Goal: Information Seeking & Learning: Check status

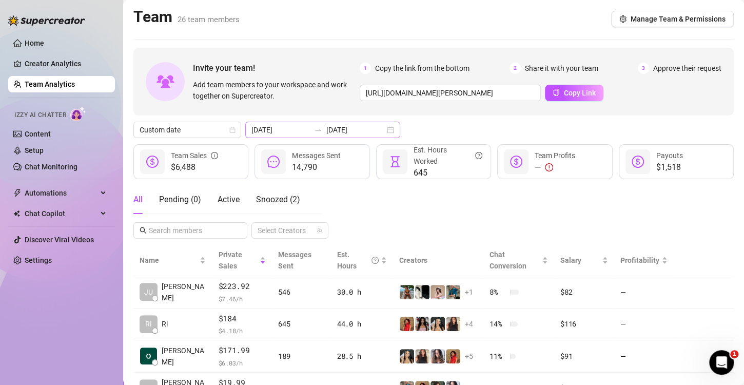
click at [384, 132] on div "[DATE] [DATE]" at bounding box center [322, 130] width 155 height 16
type input "[DATE]"
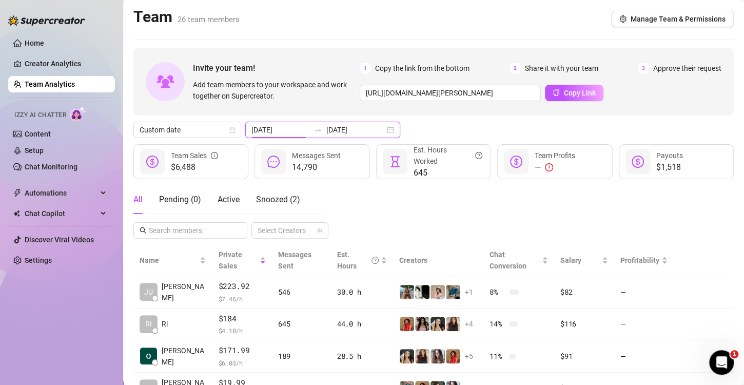
type input "[DATE]"
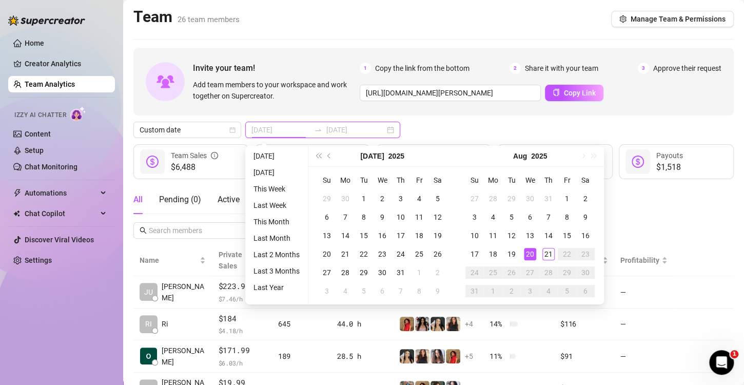
type input "[DATE]"
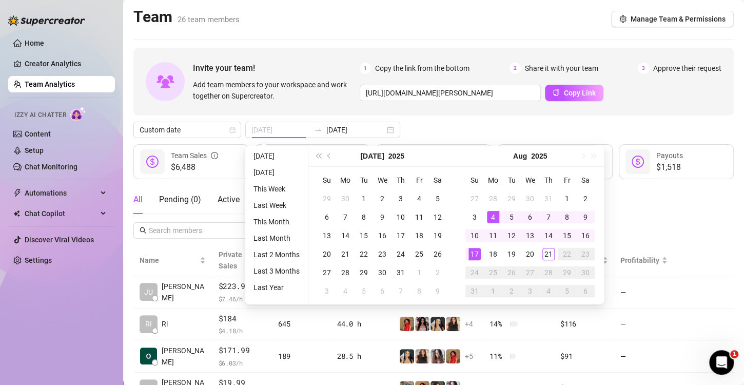
click at [489, 219] on div "4" at bounding box center [493, 217] width 12 height 12
type input "[DATE]"
click at [651, 216] on div "All Pending ( 0 ) Active Snoozed ( 2 ) Select Creators" at bounding box center [433, 211] width 600 height 53
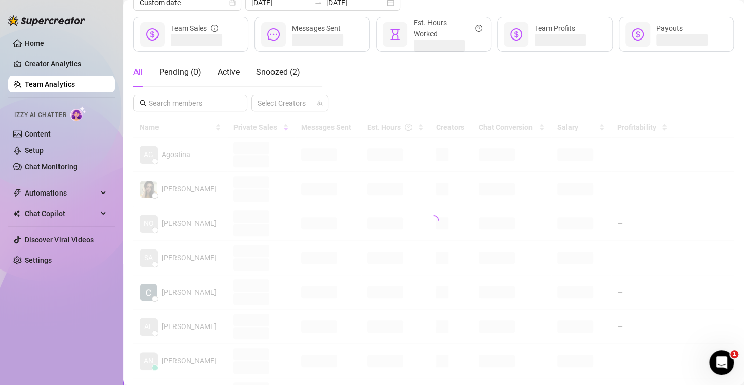
scroll to position [103, 0]
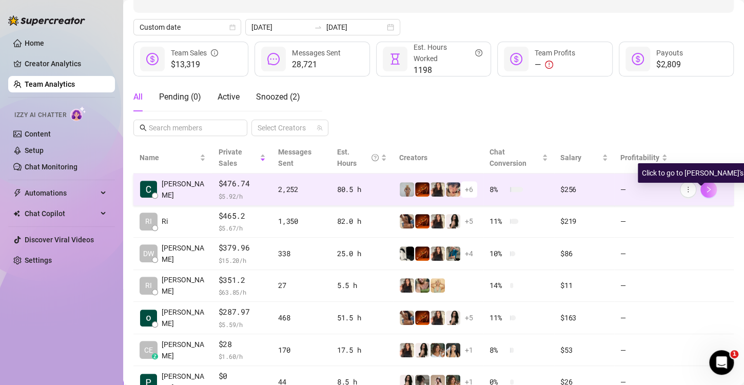
click at [707, 188] on icon "right" at bounding box center [709, 189] width 4 height 6
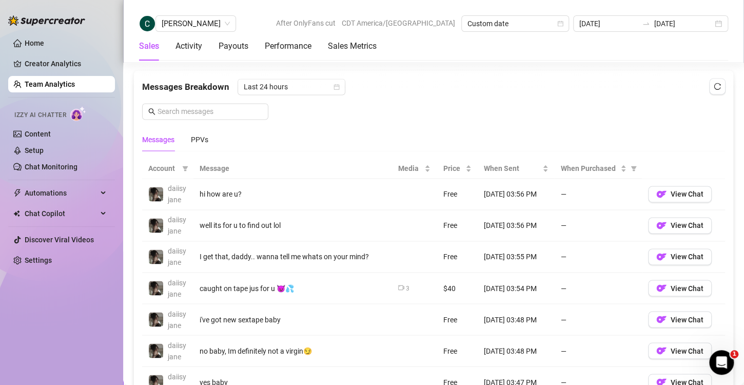
scroll to position [712, 0]
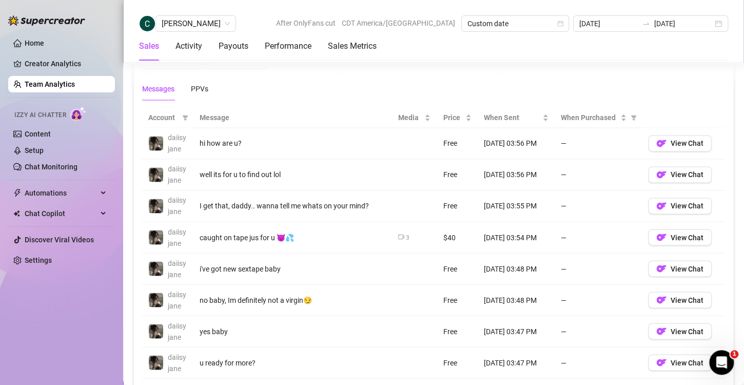
click at [190, 84] on div "Messages PPVs" at bounding box center [175, 89] width 66 height 24
click at [196, 84] on div "PPVs" at bounding box center [199, 88] width 17 height 11
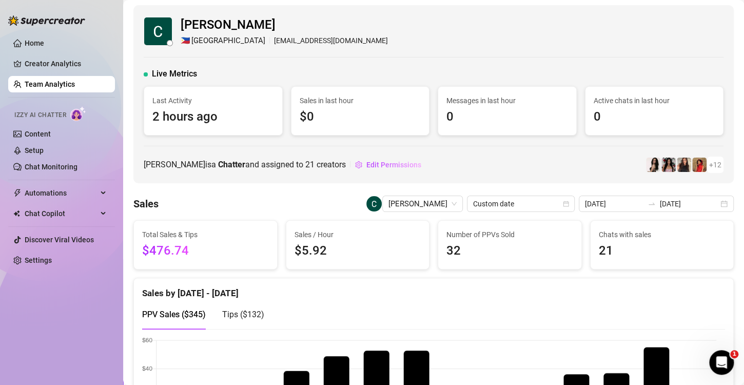
scroll to position [0, 0]
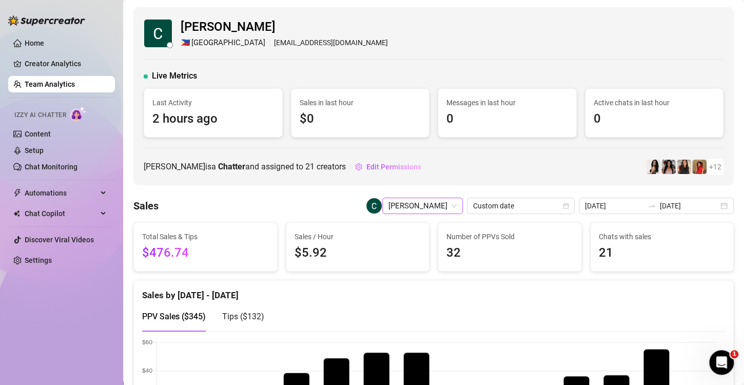
click at [424, 202] on span "[PERSON_NAME]" at bounding box center [422, 205] width 68 height 15
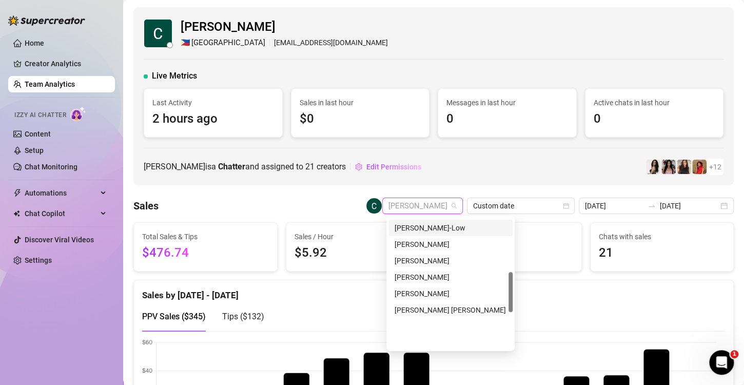
scroll to position [176, 0]
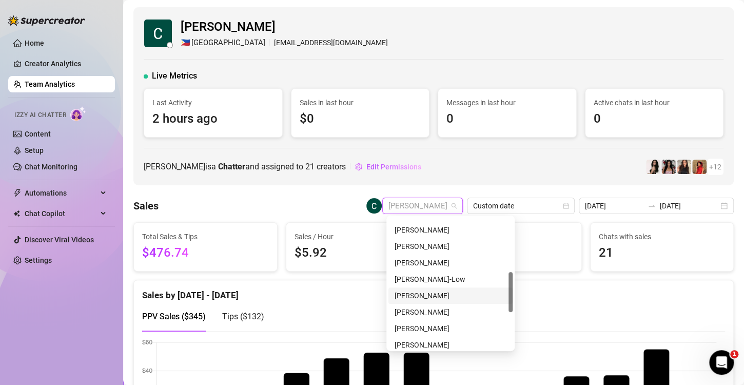
click at [426, 296] on div "[PERSON_NAME]" at bounding box center [450, 295] width 112 height 11
click at [521, 170] on div "[PERSON_NAME] is a Chatter and assigned to 21 creators Edit Permissions + 12" at bounding box center [434, 166] width 580 height 16
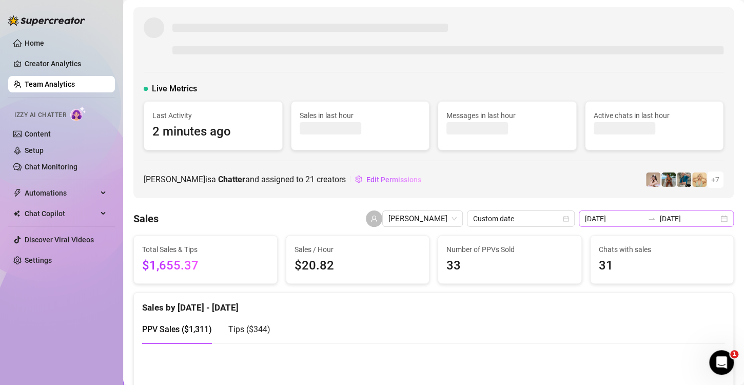
click at [718, 219] on div "[DATE] [DATE]" at bounding box center [655, 218] width 155 height 16
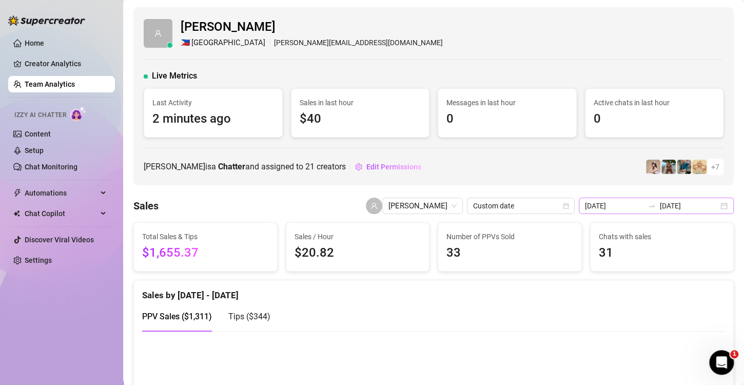
click at [717, 208] on div "[DATE] [DATE]" at bounding box center [655, 205] width 155 height 16
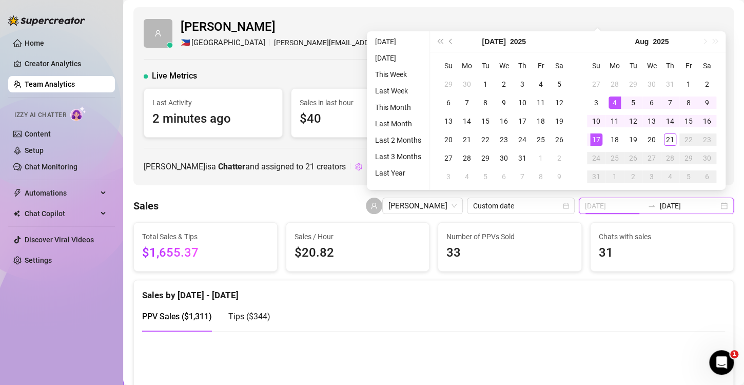
type input "[DATE]"
drag, startPoint x: 608, startPoint y: 105, endPoint x: 594, endPoint y: 121, distance: 21.5
click at [608, 105] on div "4" at bounding box center [614, 102] width 12 height 12
click at [594, 121] on div "10" at bounding box center [596, 121] width 12 height 12
type input "[DATE]"
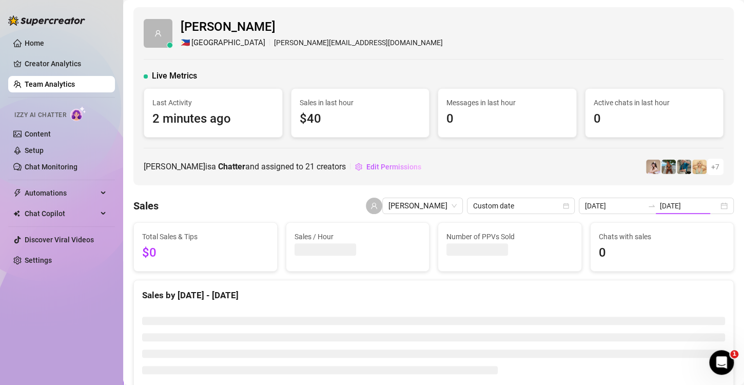
type input "[DATE]"
click at [326, 152] on div "[PERSON_NAME] 🇵🇭 Manila [PERSON_NAME][EMAIL_ADDRESS][DOMAIN_NAME] Live Metrics …" at bounding box center [433, 96] width 600 height 178
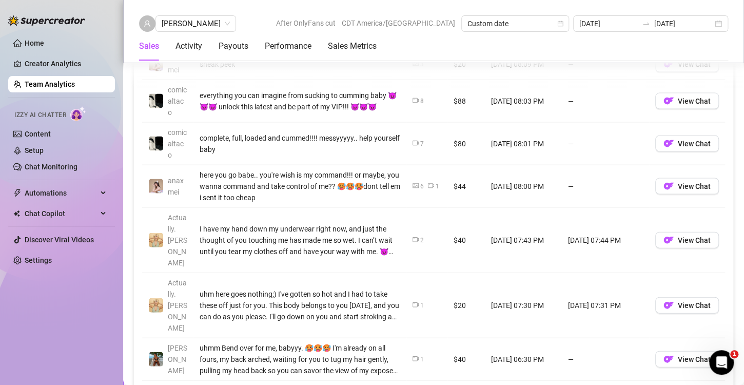
scroll to position [974, 0]
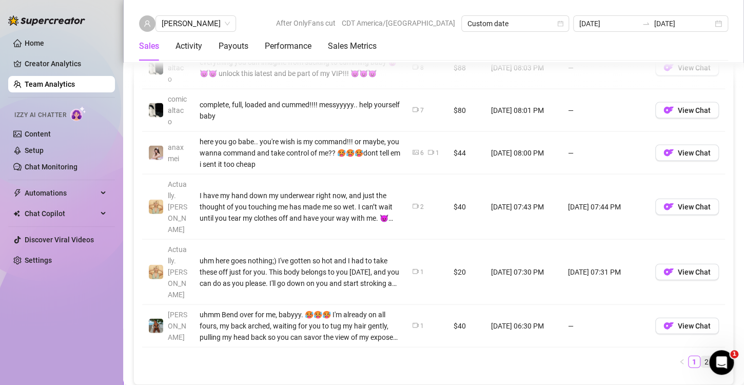
click at [701, 356] on link "2" at bounding box center [706, 361] width 11 height 11
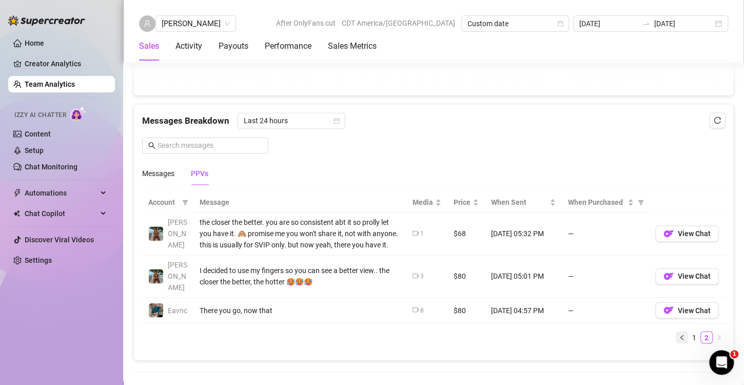
scroll to position [639, 0]
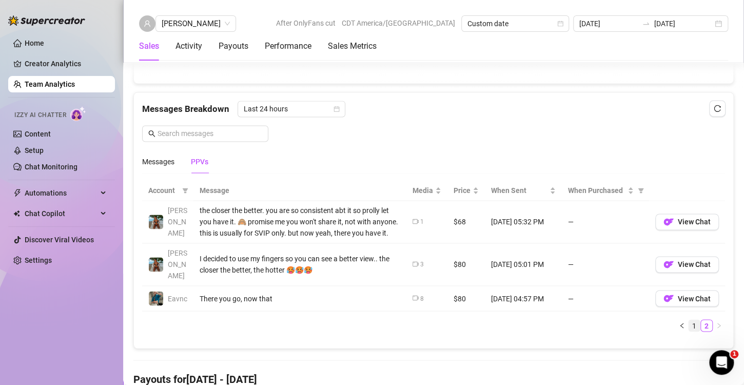
click at [688, 320] on link "1" at bounding box center [693, 325] width 11 height 11
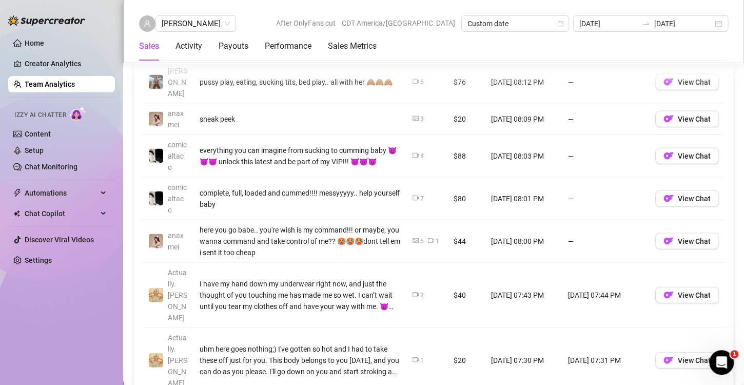
scroll to position [895, 0]
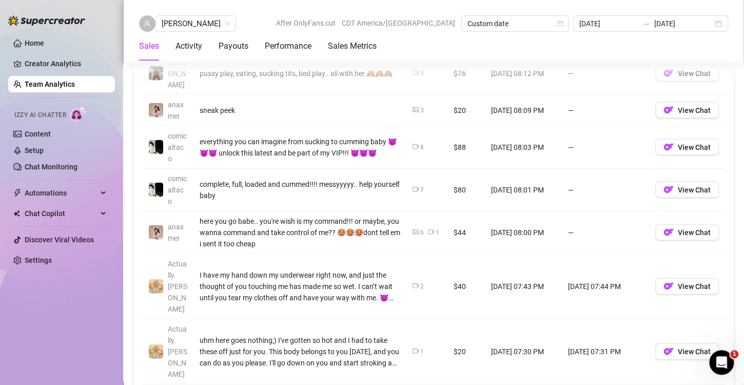
drag, startPoint x: 697, startPoint y: 357, endPoint x: 467, endPoint y: 246, distance: 255.5
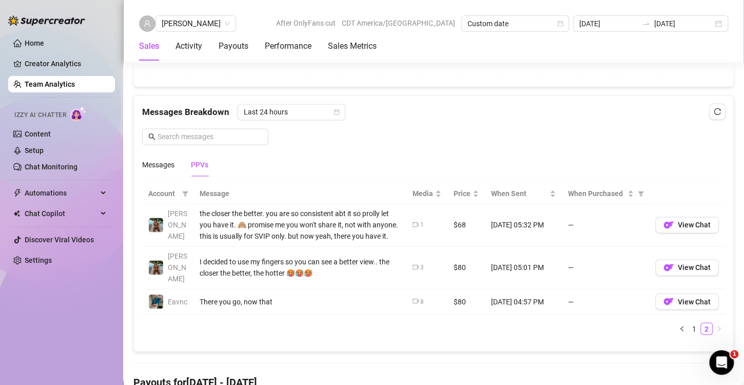
scroll to position [639, 0]
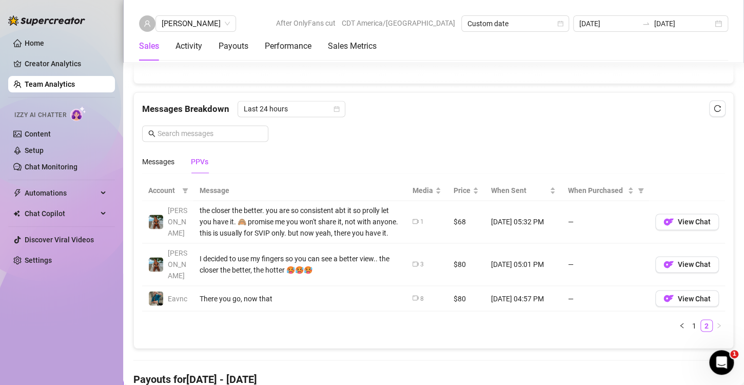
drag, startPoint x: 687, startPoint y: 309, endPoint x: 312, endPoint y: 189, distance: 393.1
click at [688, 320] on link "1" at bounding box center [693, 325] width 11 height 11
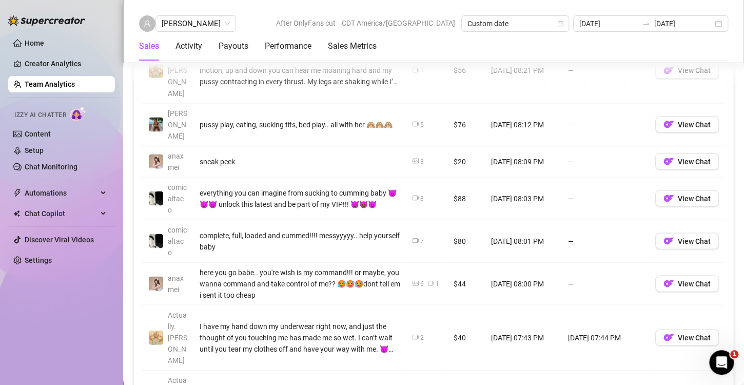
scroll to position [690, 0]
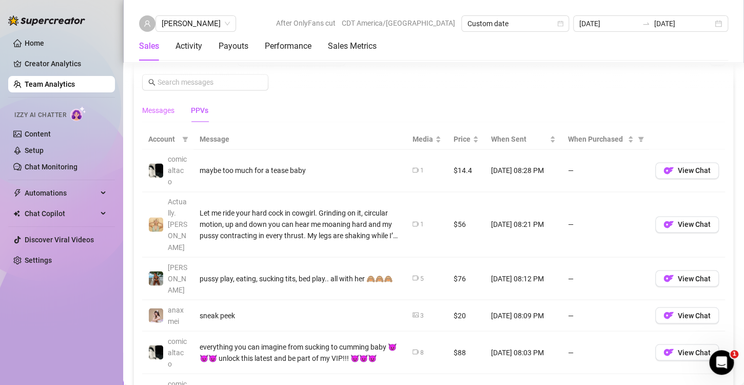
click at [155, 101] on div "Messages" at bounding box center [158, 110] width 32 height 24
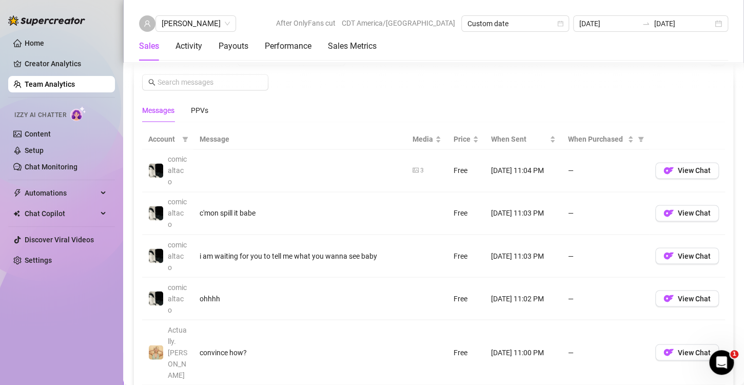
scroll to position [895, 0]
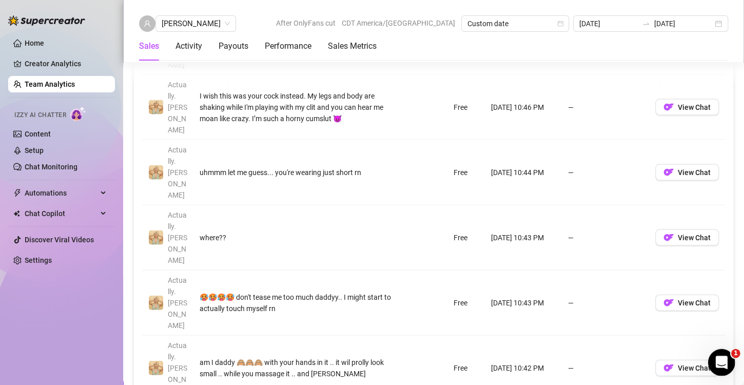
drag, startPoint x: 722, startPoint y: 360, endPoint x: 1427, endPoint y: 633, distance: 756.3
click html
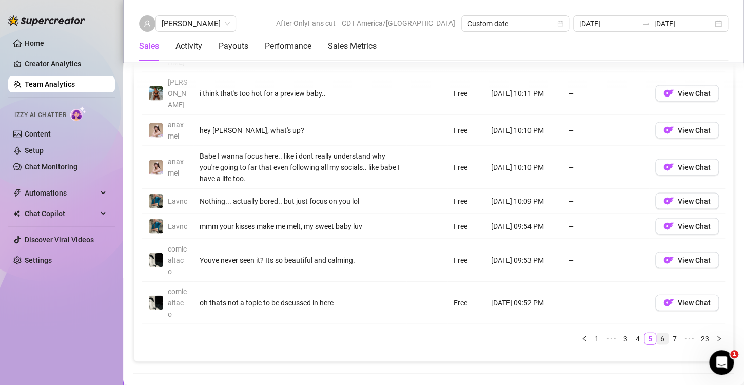
click at [656, 332] on link "6" at bounding box center [661, 337] width 11 height 11
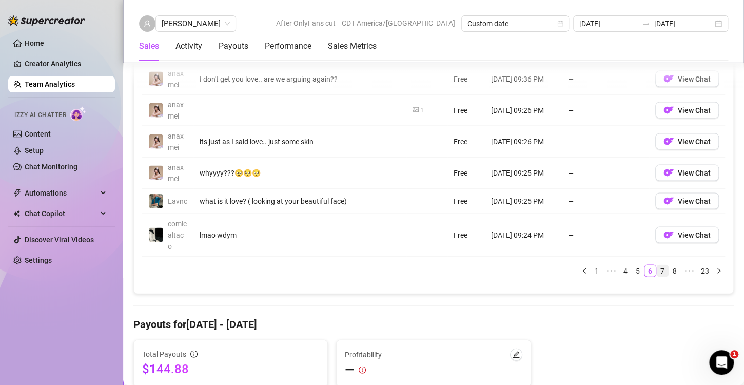
click at [657, 265] on link "7" at bounding box center [661, 270] width 11 height 11
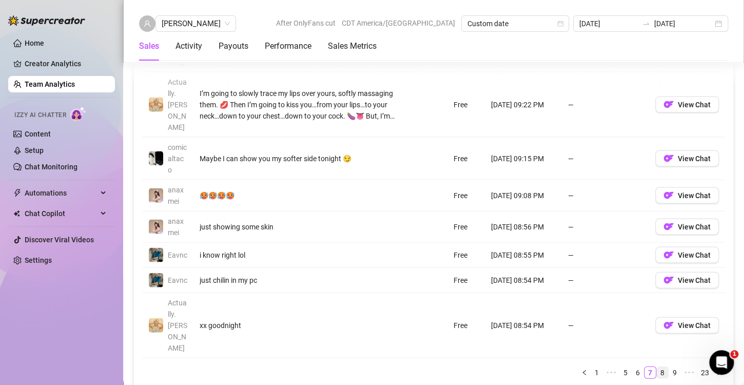
click at [658, 366] on link "8" at bounding box center [661, 371] width 11 height 11
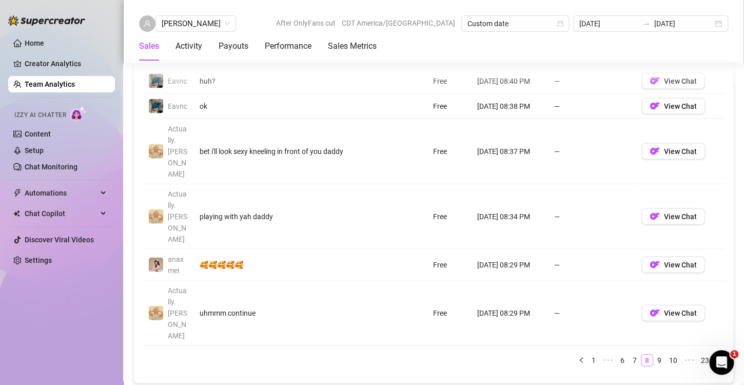
click at [666, 354] on link "10" at bounding box center [673, 359] width 14 height 11
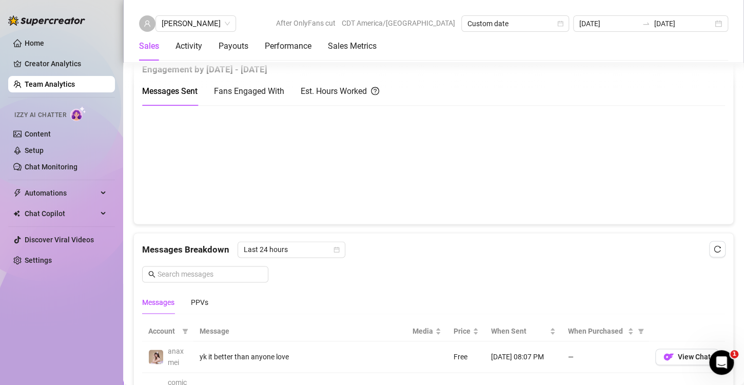
scroll to position [485, 0]
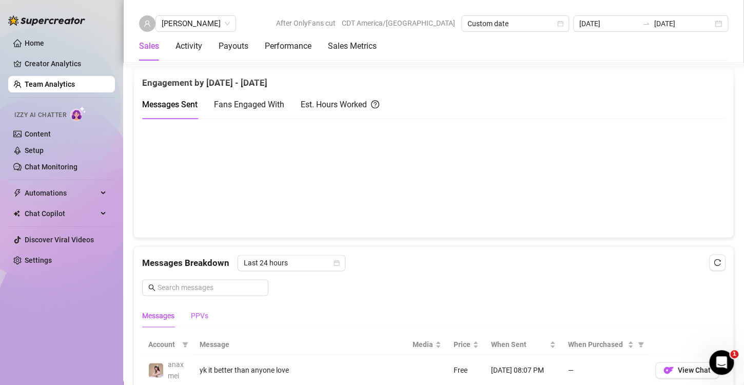
click at [197, 315] on div "PPVs" at bounding box center [199, 315] width 17 height 11
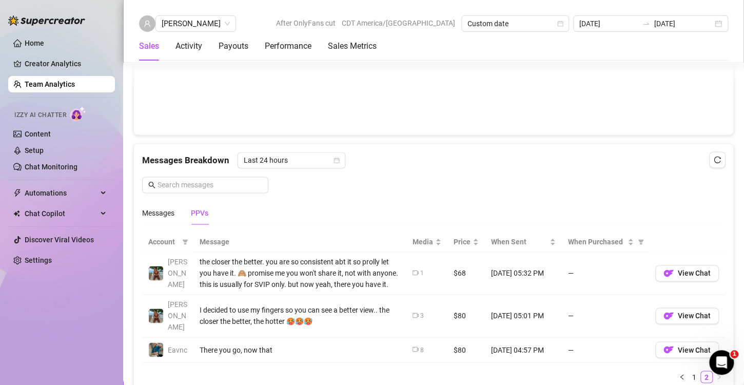
scroll to position [690, 0]
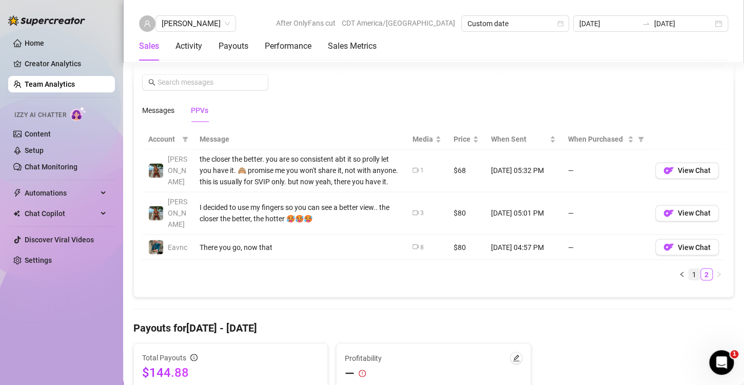
click at [688, 268] on link "1" at bounding box center [693, 273] width 11 height 11
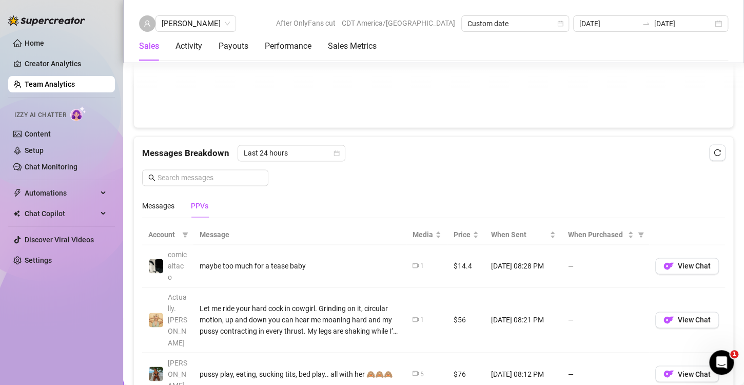
scroll to position [536, 0]
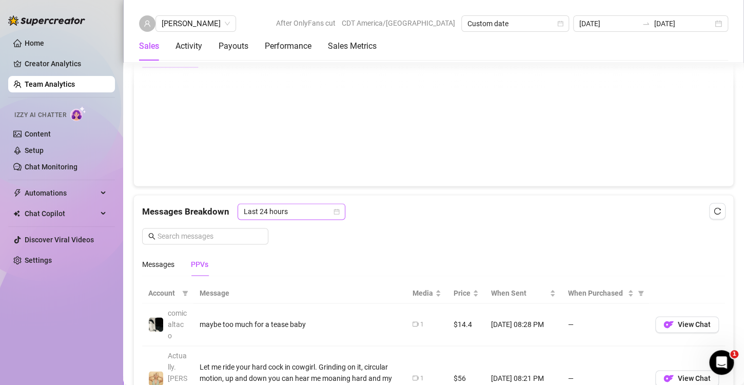
click at [337, 209] on icon "calendar" at bounding box center [337, 212] width 6 height 6
click at [457, 230] on div "Messages Breakdown Last 24 hours Messages PPVs" at bounding box center [433, 239] width 583 height 72
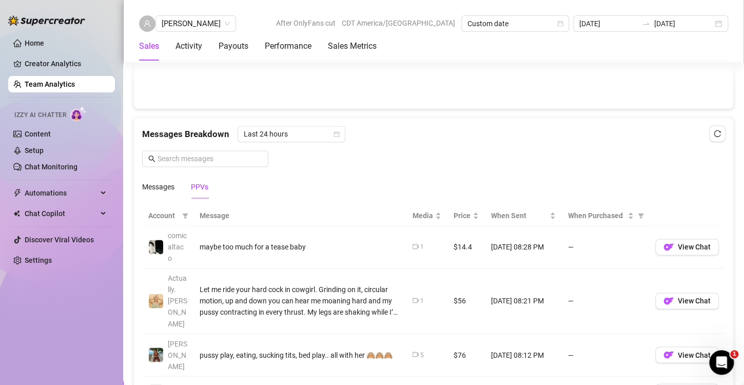
scroll to position [615, 0]
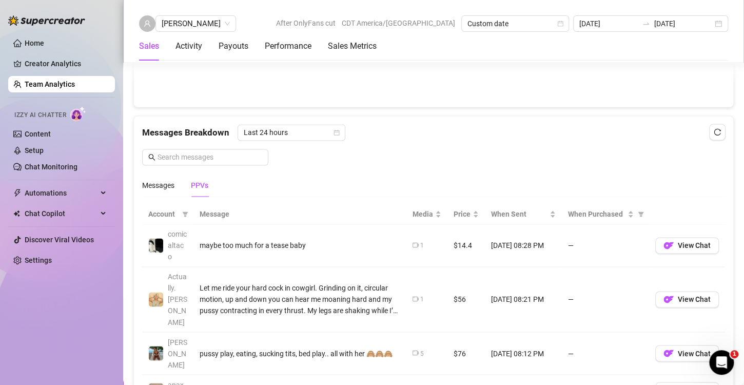
click at [283, 143] on div "Messages Breakdown Last 24 hours Messages PPVs" at bounding box center [433, 160] width 583 height 72
click at [331, 133] on span "Last 24 hours" at bounding box center [291, 132] width 95 height 15
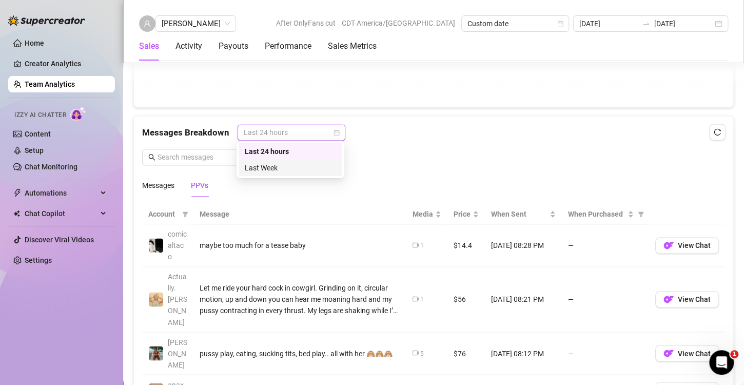
click at [417, 169] on div "Messages Breakdown Last 24 hours Messages PPVs" at bounding box center [433, 160] width 583 height 72
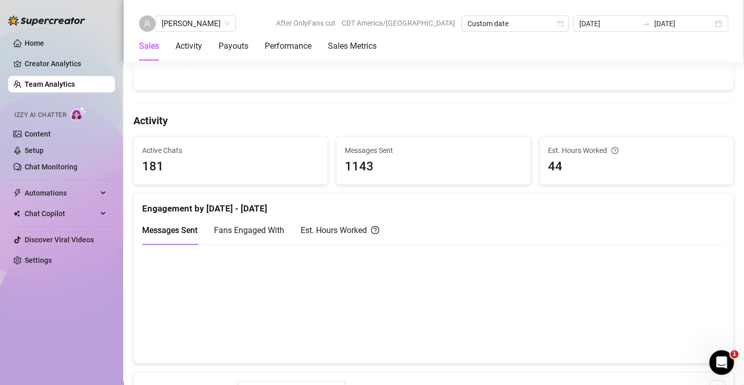
scroll to position [359, 0]
click at [343, 46] on Metrics "Sales Metrics" at bounding box center [352, 46] width 49 height 12
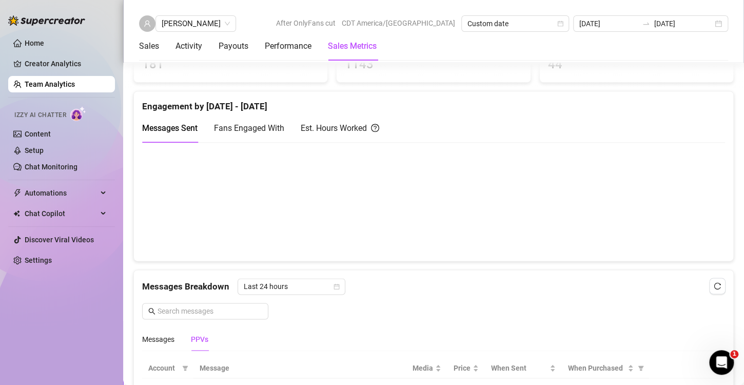
scroll to position [513, 0]
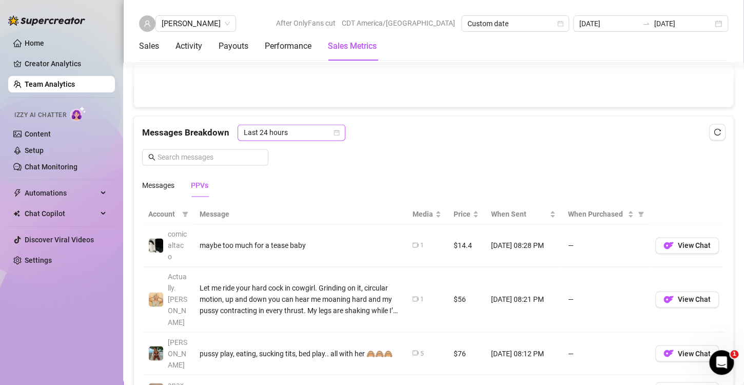
scroll to position [564, 0]
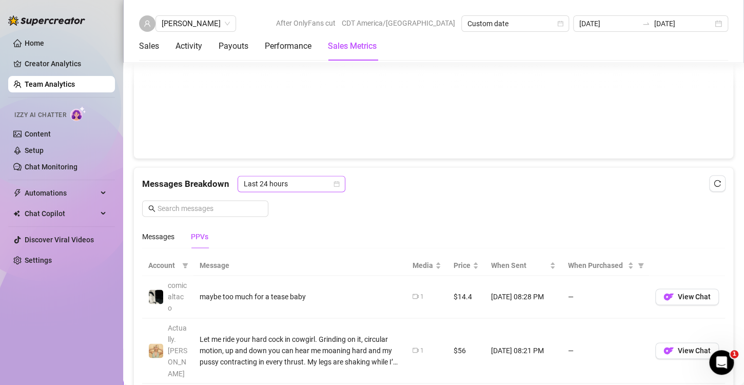
click at [336, 185] on icon "calendar" at bounding box center [337, 184] width 6 height 6
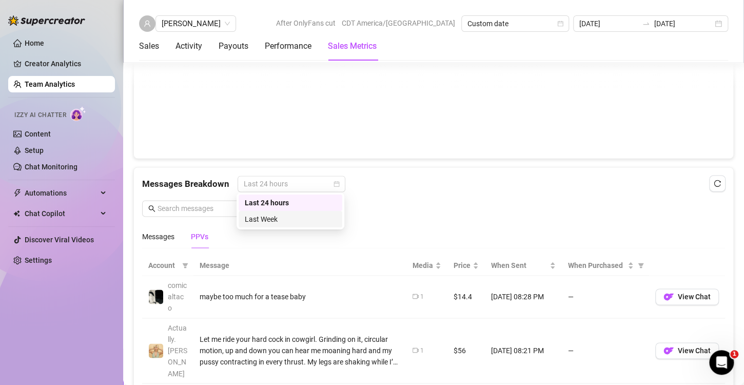
drag, startPoint x: 315, startPoint y: 218, endPoint x: 496, endPoint y: 185, distance: 183.6
click at [315, 218] on div "Last Week" at bounding box center [290, 218] width 91 height 11
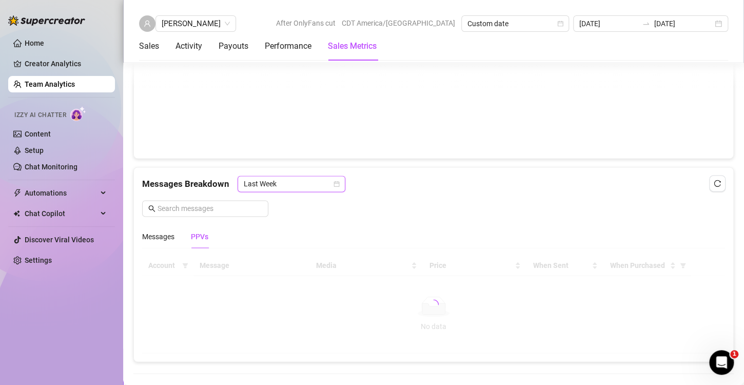
click at [508, 195] on div "Messages Breakdown Last Week Last Week Messages PPVs" at bounding box center [433, 211] width 583 height 72
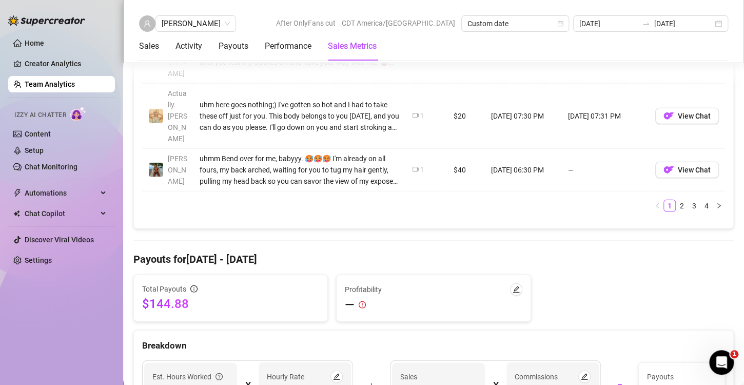
scroll to position [1128, 0]
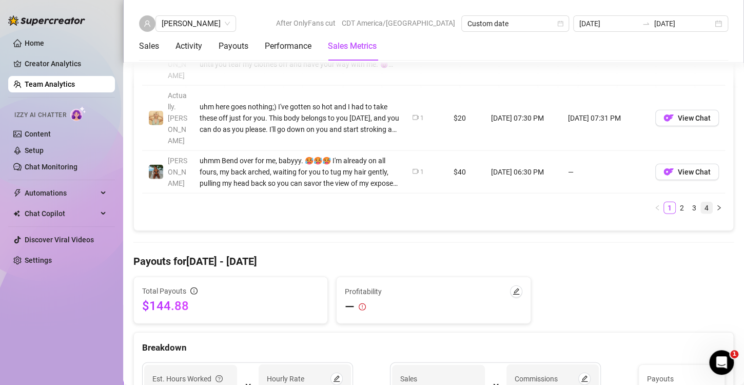
click at [701, 202] on link "4" at bounding box center [706, 207] width 11 height 11
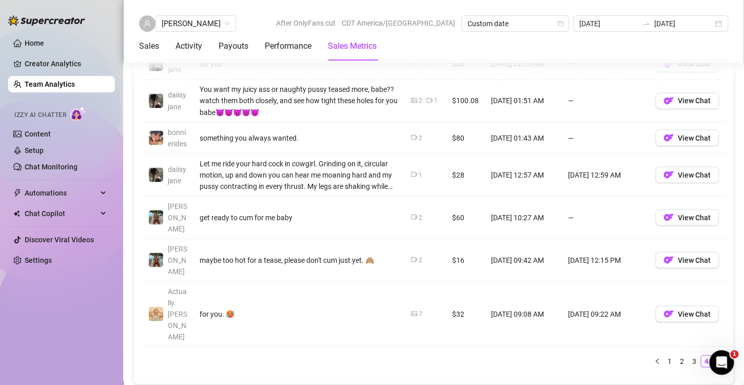
scroll to position [771, 0]
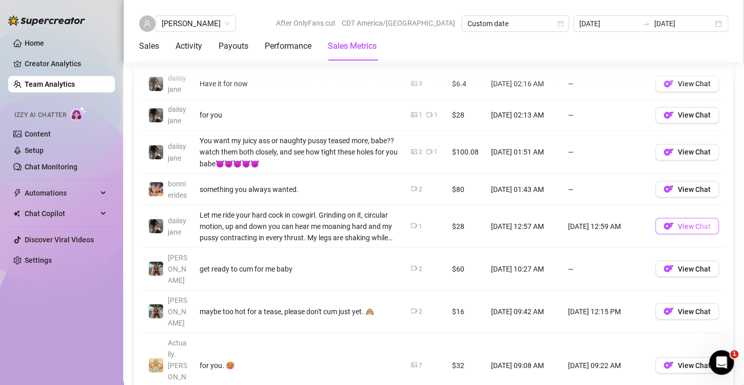
click at [677, 230] on span "View Chat" at bounding box center [693, 226] width 33 height 8
click at [663, 231] on img "button" at bounding box center [668, 226] width 10 height 10
